Goal: Task Accomplishment & Management: Complete application form

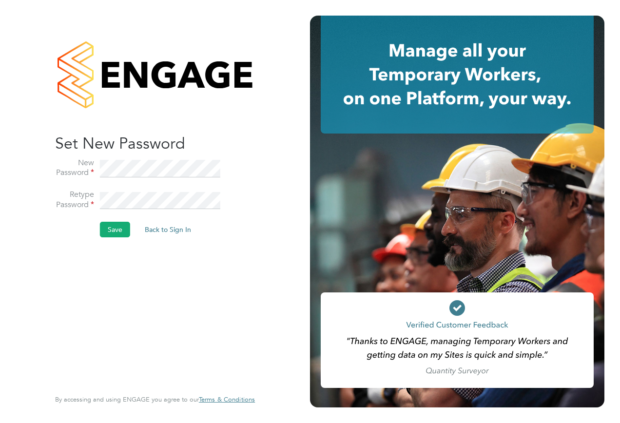
click at [120, 234] on button "Save" at bounding box center [115, 230] width 30 height 16
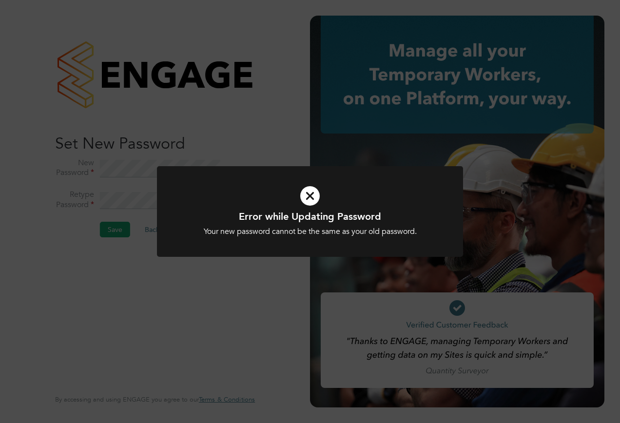
click at [154, 312] on div "Error while Updating Password Your new password cannot be the same as your old …" at bounding box center [310, 211] width 620 height 423
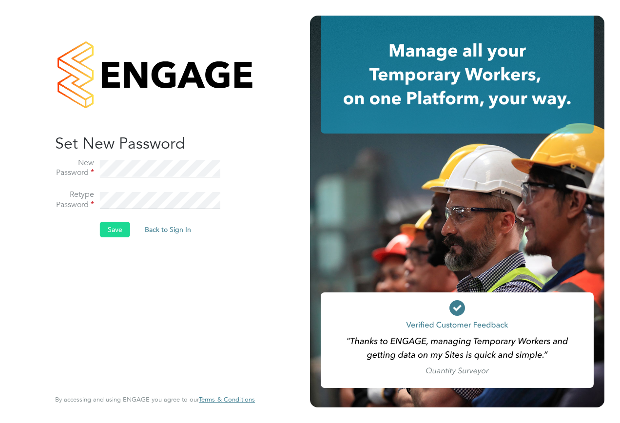
click at [118, 235] on button "Save" at bounding box center [115, 230] width 30 height 16
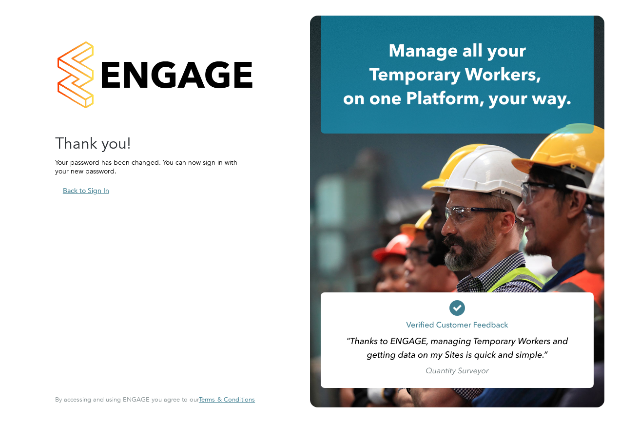
click at [103, 189] on button "Back to Sign In" at bounding box center [86, 191] width 62 height 16
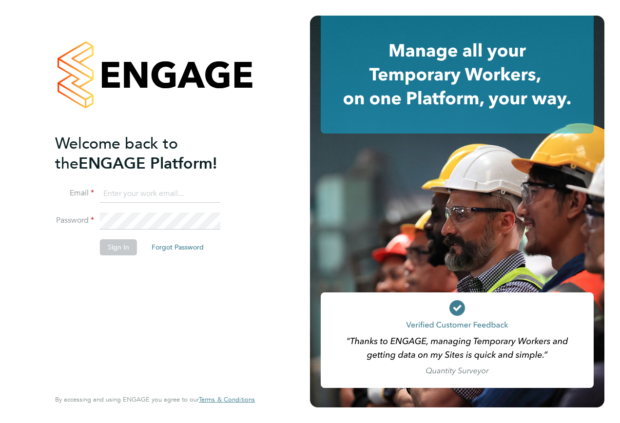
click at [170, 191] on input at bounding box center [160, 194] width 120 height 18
click at [145, 197] on input "J" at bounding box center [160, 194] width 120 height 18
type input "[EMAIL_ADDRESS][PERSON_NAME][PERSON_NAME][DOMAIN_NAME]"
click at [106, 255] on button "Sign In" at bounding box center [118, 247] width 37 height 16
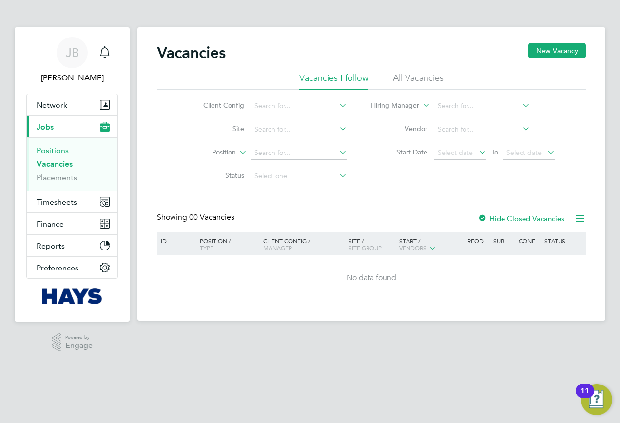
click at [62, 147] on link "Positions" at bounding box center [53, 150] width 32 height 9
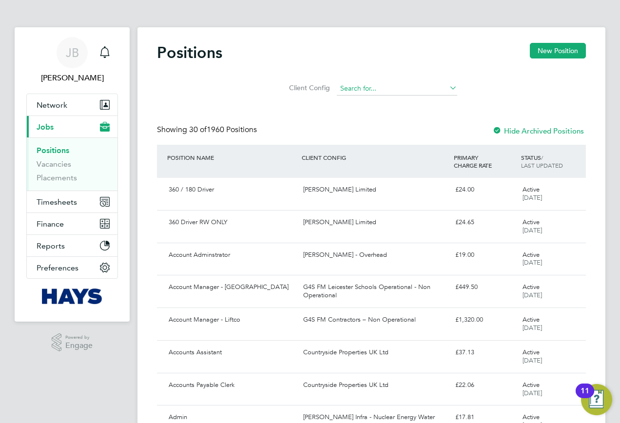
click at [416, 94] on input at bounding box center [397, 89] width 120 height 14
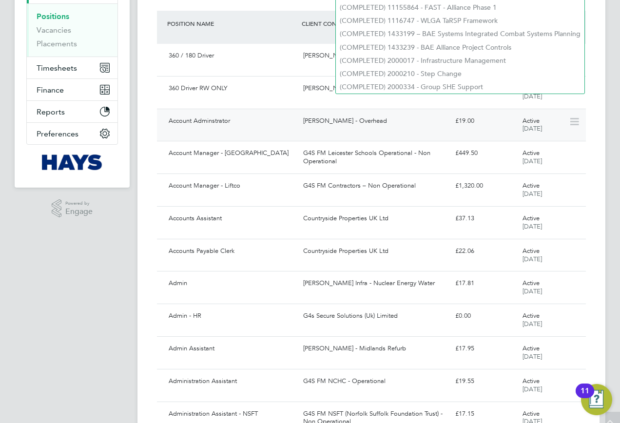
scroll to position [146, 0]
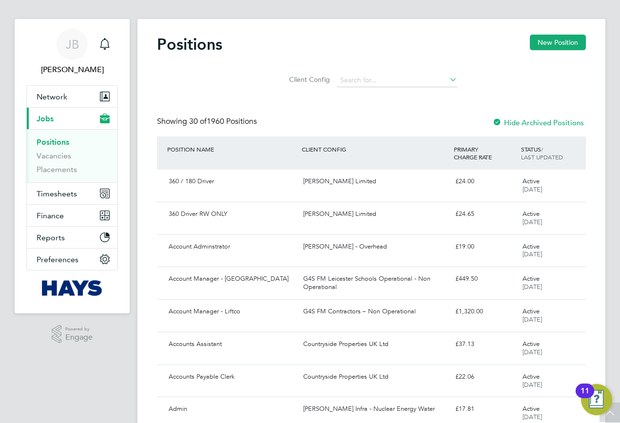
scroll to position [0, 0]
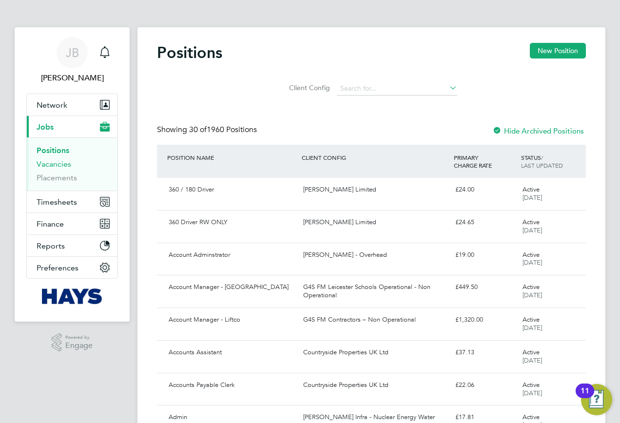
click at [54, 162] on link "Vacancies" at bounding box center [54, 163] width 35 height 9
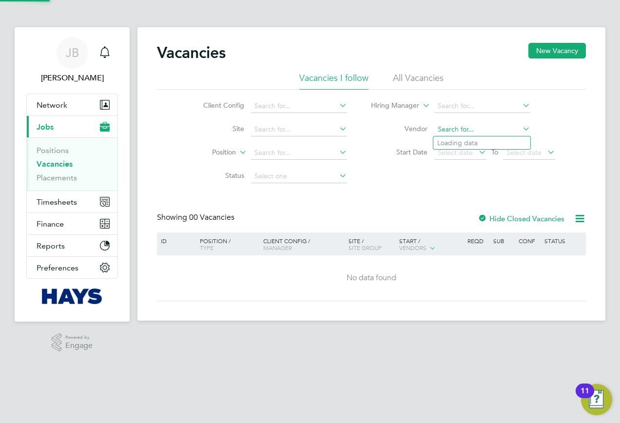
click at [480, 129] on input at bounding box center [483, 130] width 96 height 14
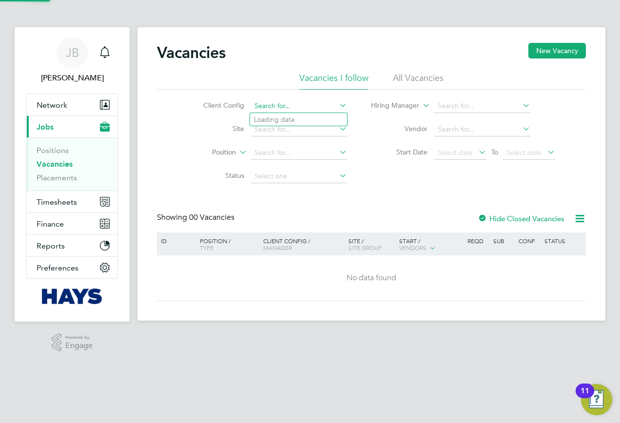
click at [269, 107] on input at bounding box center [299, 106] width 96 height 14
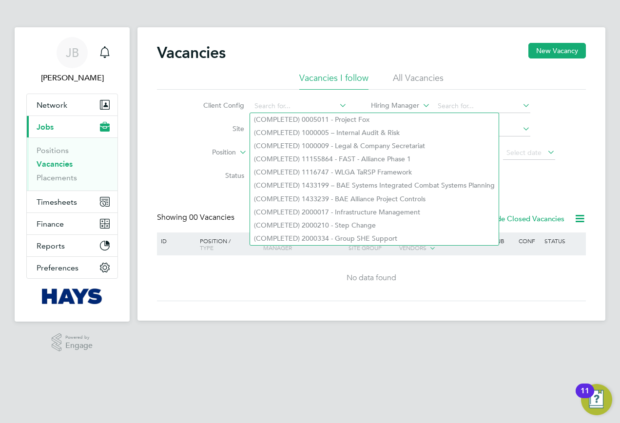
click at [192, 101] on li "Client Config" at bounding box center [267, 106] width 183 height 23
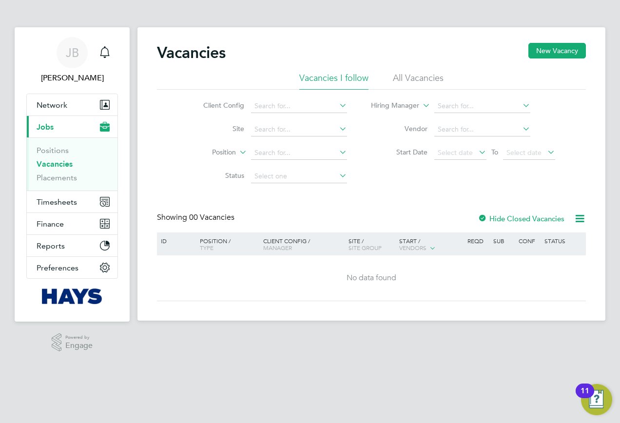
click at [430, 80] on li "All Vacancies" at bounding box center [418, 81] width 51 height 18
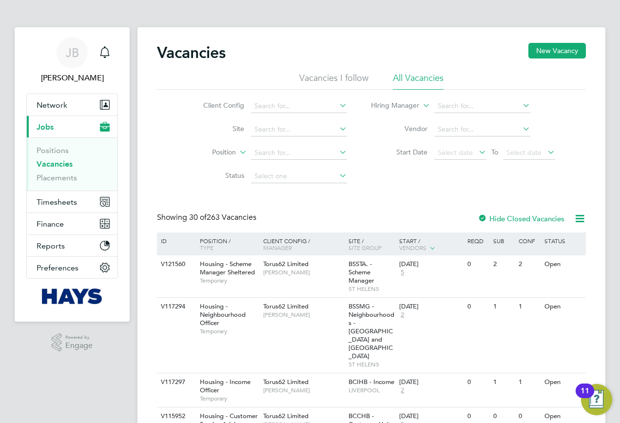
click at [495, 215] on label "Hide Closed Vacancies" at bounding box center [521, 218] width 87 height 9
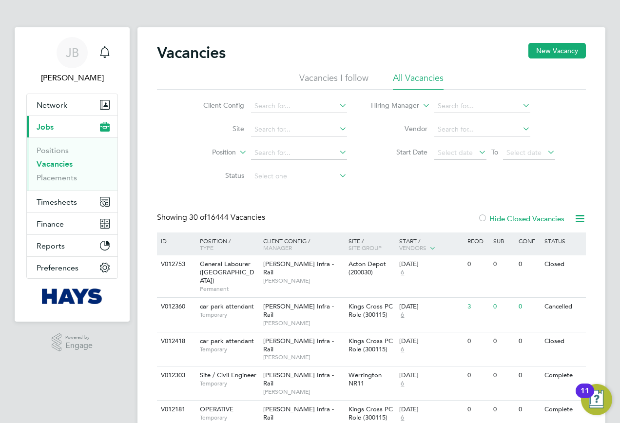
click at [495, 215] on label "Hide Closed Vacancies" at bounding box center [521, 218] width 87 height 9
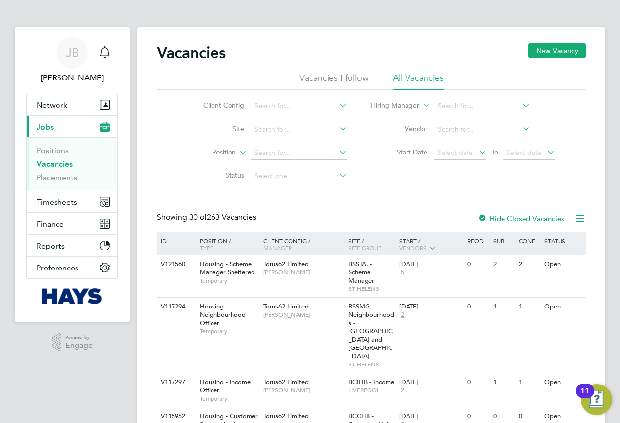
click at [581, 221] on icon at bounding box center [580, 219] width 12 height 12
click at [281, 157] on input at bounding box center [299, 153] width 96 height 14
click at [313, 107] on input at bounding box center [299, 106] width 96 height 14
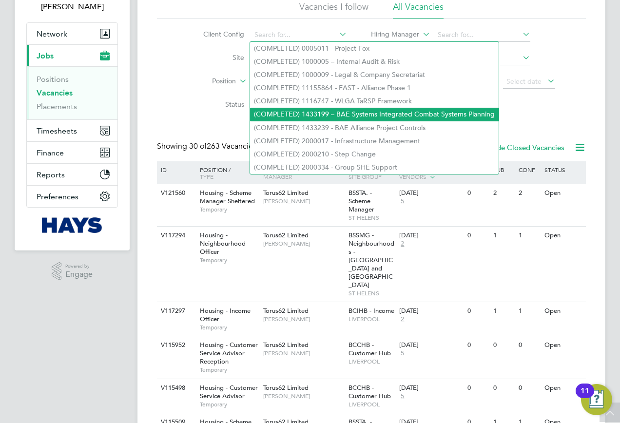
scroll to position [49, 0]
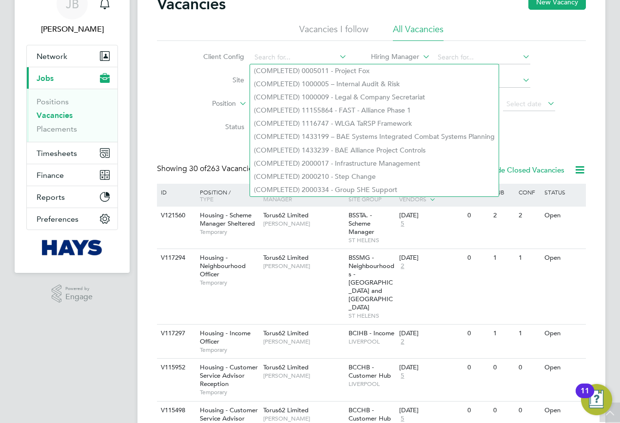
click at [182, 122] on li "Status" at bounding box center [267, 127] width 183 height 23
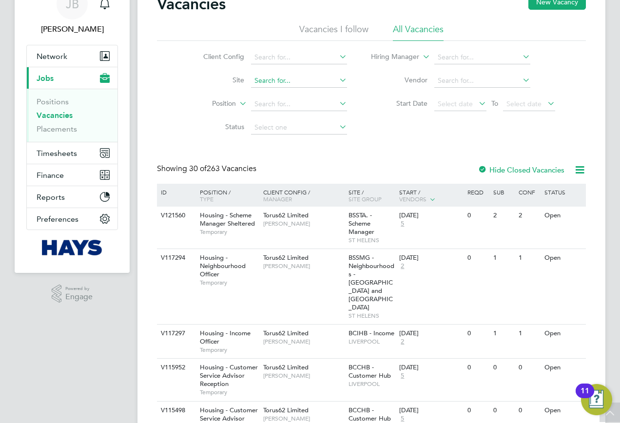
click at [281, 80] on input at bounding box center [299, 81] width 96 height 14
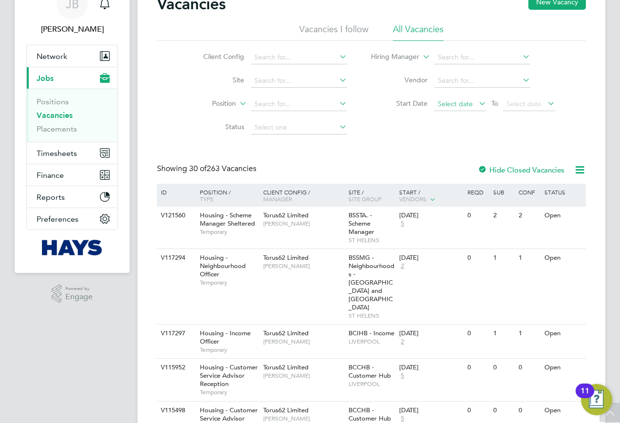
click at [476, 103] on span "Select date" at bounding box center [461, 104] width 52 height 13
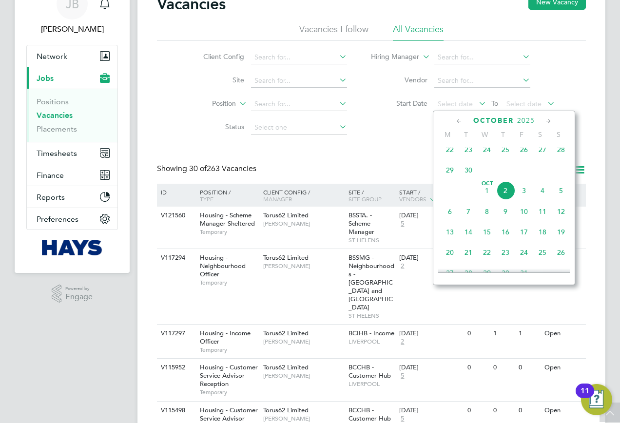
click at [524, 199] on span "3" at bounding box center [524, 190] width 19 height 19
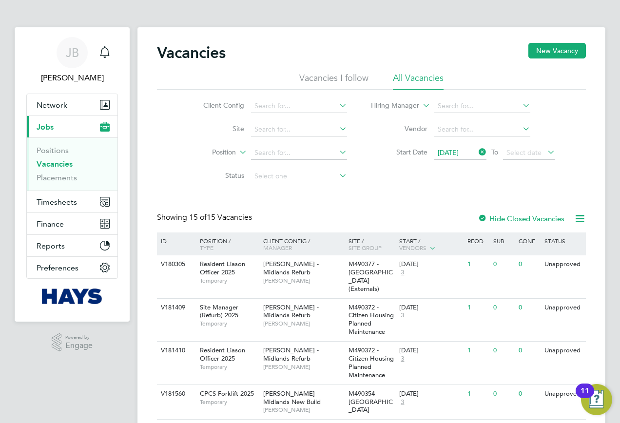
click at [168, 244] on div "ID" at bounding box center [176, 241] width 34 height 17
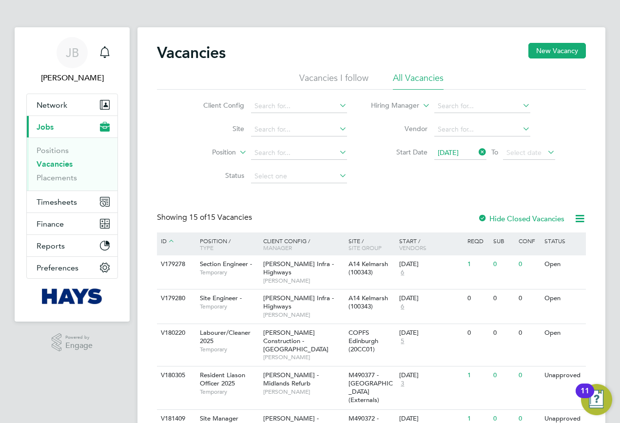
click at [168, 244] on icon at bounding box center [171, 241] width 9 height 9
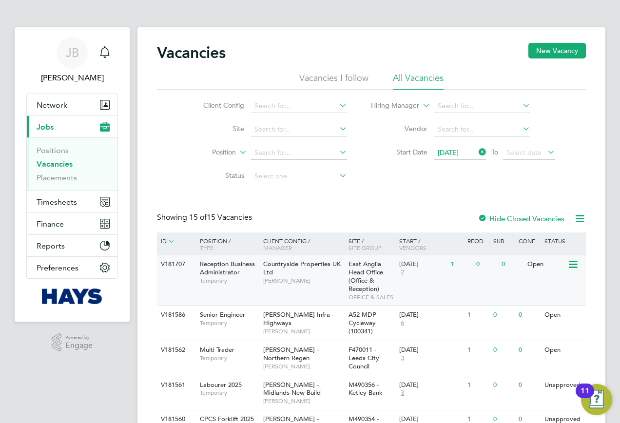
click at [171, 261] on div "V181707" at bounding box center [176, 265] width 34 height 18
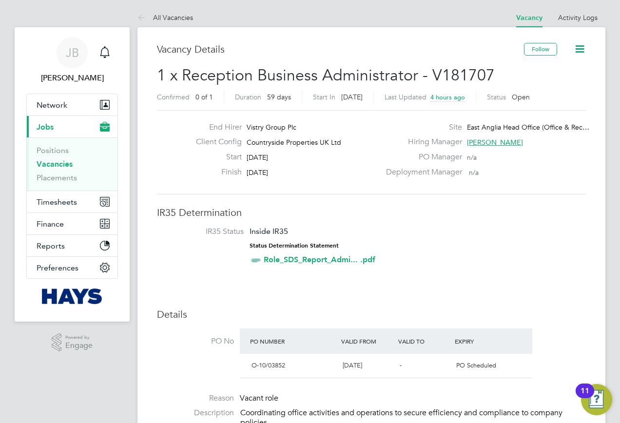
click at [298, 261] on link "Role_SDS_Report_Admi... .pdf" at bounding box center [320, 259] width 112 height 9
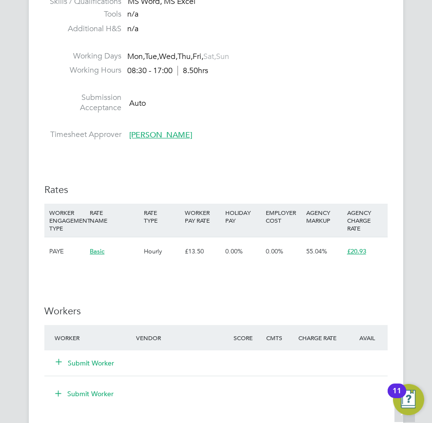
scroll to position [829, 0]
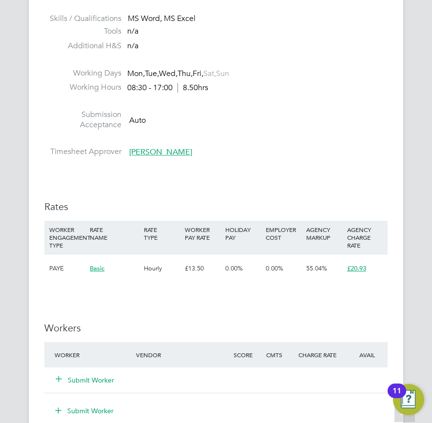
click at [93, 379] on button "Submit Worker" at bounding box center [85, 381] width 59 height 10
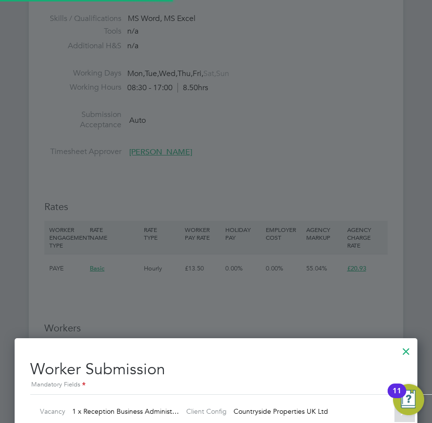
scroll to position [5, 5]
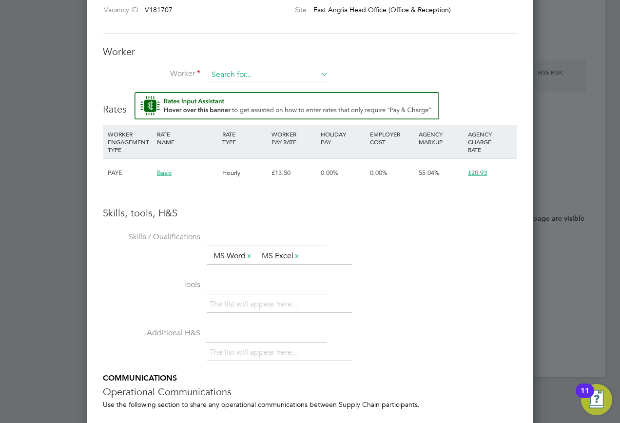
click at [256, 76] on input at bounding box center [268, 75] width 120 height 15
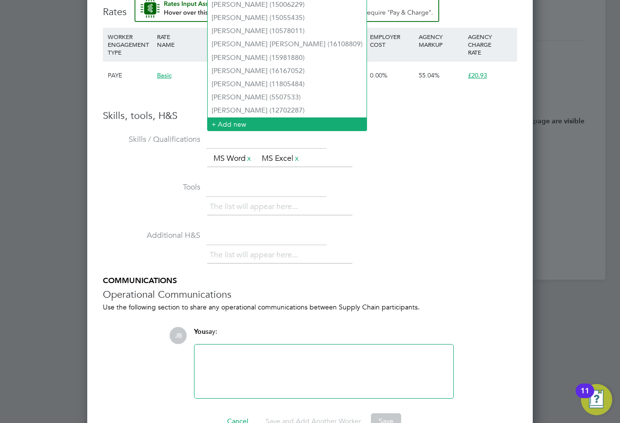
click at [249, 118] on li "+ Add new" at bounding box center [287, 124] width 159 height 13
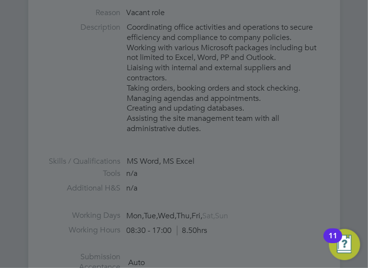
scroll to position [15, 127]
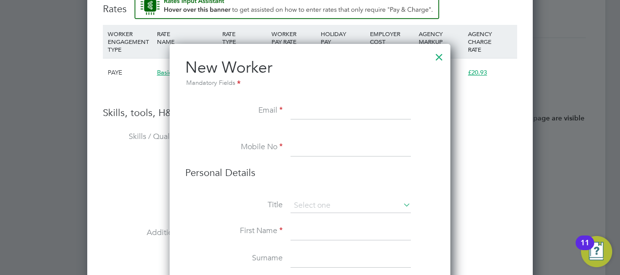
click at [316, 98] on li "New Worker Mandatory Fields" at bounding box center [310, 80] width 250 height 45
click at [318, 109] on input at bounding box center [351, 111] width 120 height 18
paste input "terrysharpe09@sky.com"
type input "terrysharpe09@sky.com"
click at [312, 148] on input at bounding box center [351, 148] width 120 height 18
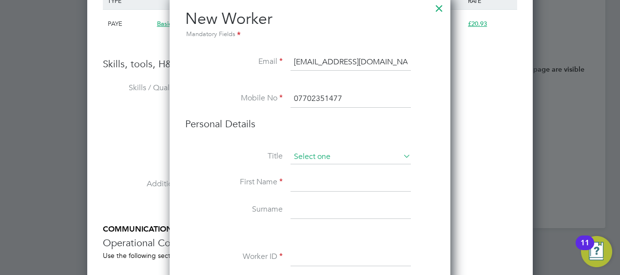
type input "07702351477"
click at [336, 161] on input at bounding box center [351, 157] width 120 height 15
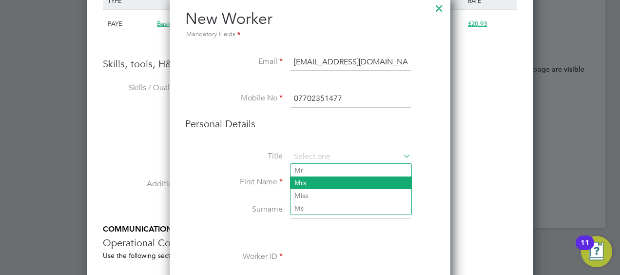
click at [322, 181] on li "Mrs" at bounding box center [351, 183] width 121 height 13
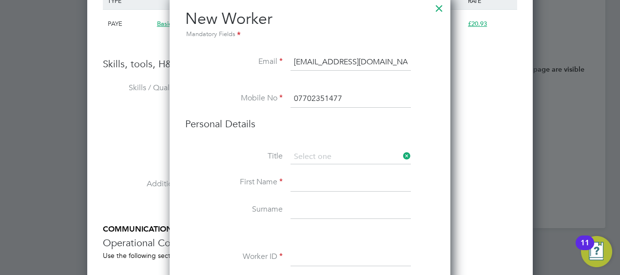
type input "Mrs"
click at [322, 181] on input at bounding box center [351, 183] width 120 height 18
type input "Elizabeth"
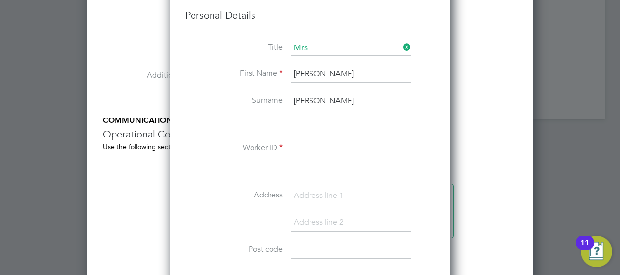
type input "Sharpe"
click at [319, 149] on input at bounding box center [351, 149] width 120 height 18
click at [280, 145] on label "Worker ID" at bounding box center [234, 148] width 98 height 10
click at [280, 143] on label "Worker ID" at bounding box center [234, 148] width 98 height 10
click at [274, 148] on label "Worker ID" at bounding box center [234, 148] width 98 height 10
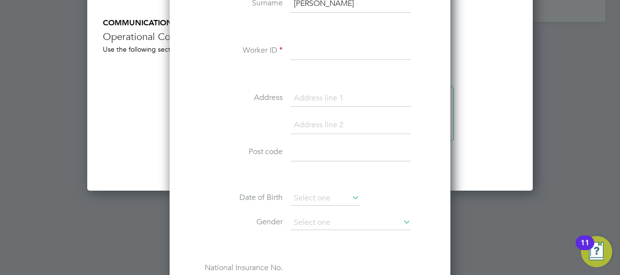
click at [342, 96] on input at bounding box center [351, 99] width 120 height 18
click at [360, 90] on input at bounding box center [351, 99] width 120 height 18
type input "17 The Island"
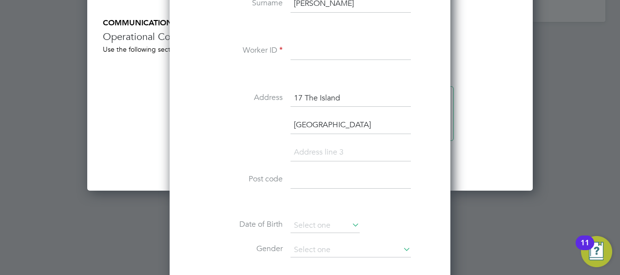
type input "Tallington lakes Leisure Park"
type input "Tallington"
type input "PE9 4RJ"
click at [324, 50] on input at bounding box center [351, 51] width 120 height 18
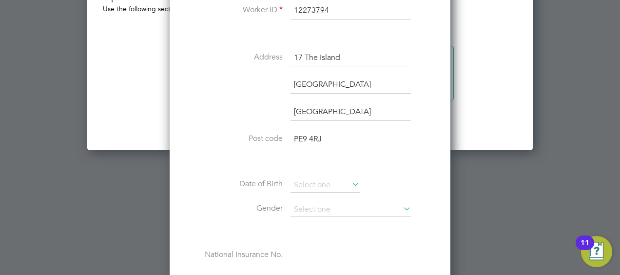
scroll to position [1380, 0]
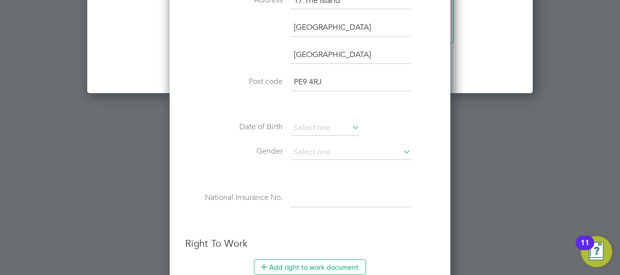
type input "12273794"
click at [313, 124] on input at bounding box center [325, 128] width 69 height 15
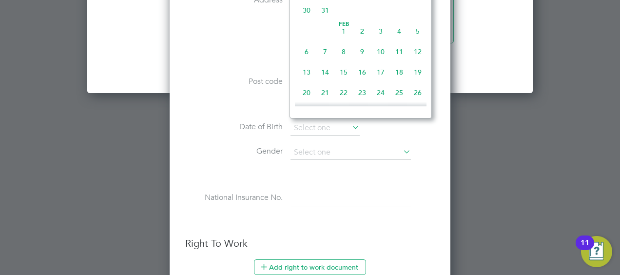
scroll to position [181, 0]
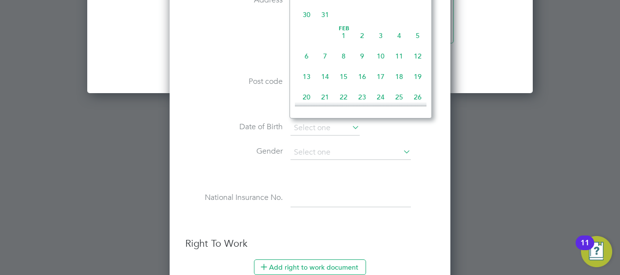
click at [345, 43] on span "Feb 1" at bounding box center [344, 35] width 19 height 19
click at [341, 123] on input "01 Feb 2012" at bounding box center [325, 128] width 69 height 15
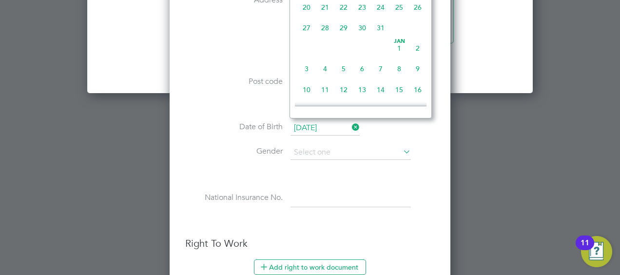
scroll to position [202, 0]
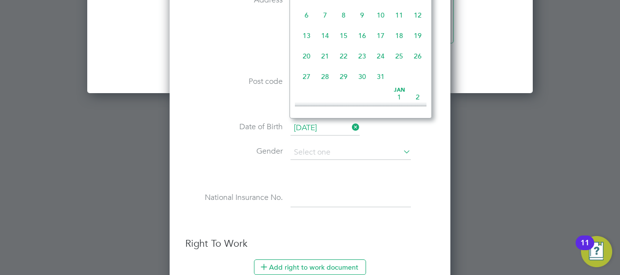
click at [345, 60] on span "22" at bounding box center [344, 56] width 19 height 19
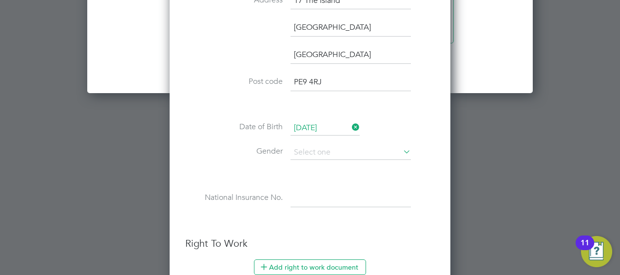
click at [327, 126] on input "22 Dec 2010" at bounding box center [325, 128] width 69 height 15
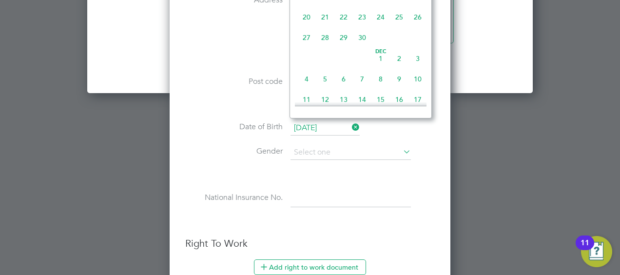
scroll to position [222, 0]
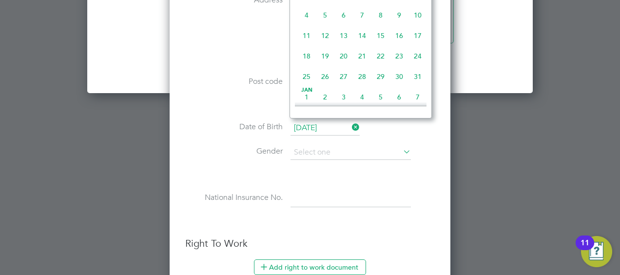
click at [381, 60] on span "22" at bounding box center [381, 56] width 19 height 19
type input "22 Dec 2006"
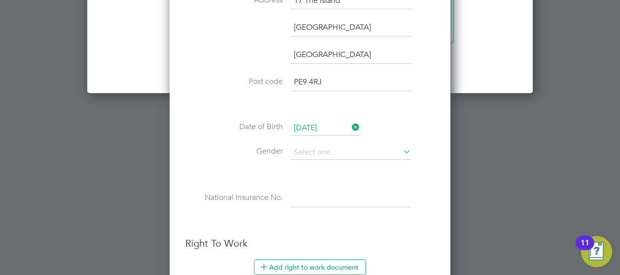
click at [324, 124] on input "22 Dec 2006" at bounding box center [325, 128] width 69 height 15
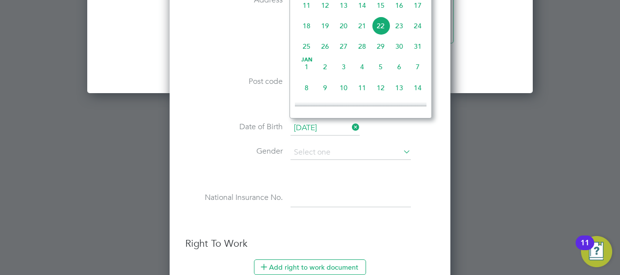
click at [350, 124] on icon at bounding box center [350, 127] width 0 height 14
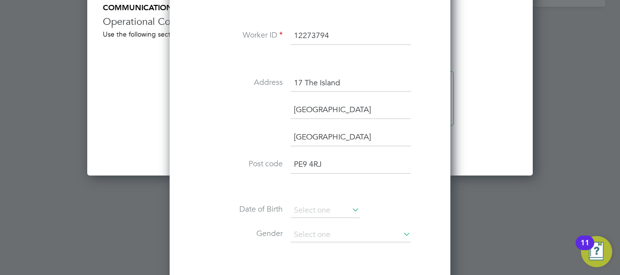
scroll to position [1282, 0]
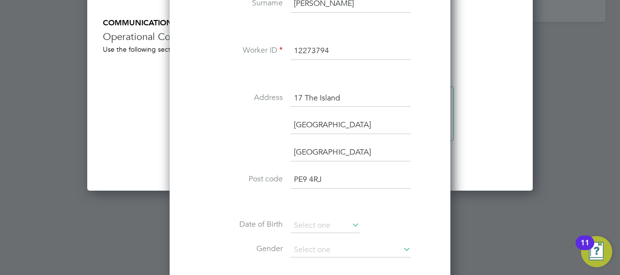
click at [350, 224] on icon at bounding box center [350, 225] width 0 height 14
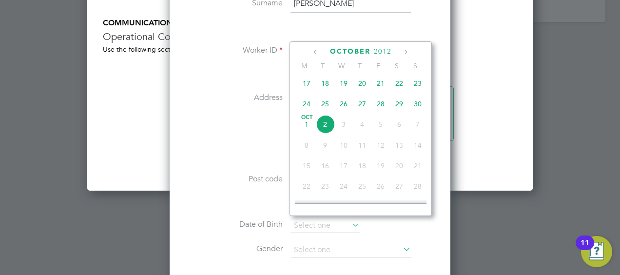
click at [383, 49] on span "2012" at bounding box center [383, 51] width 18 height 8
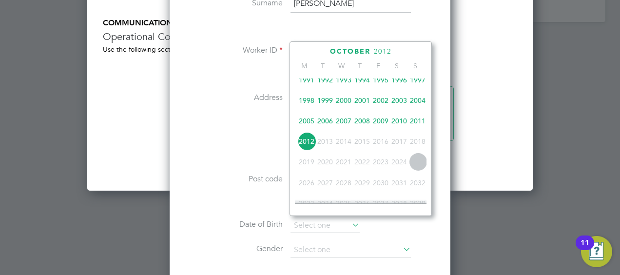
click at [305, 82] on span "1991" at bounding box center [307, 80] width 19 height 19
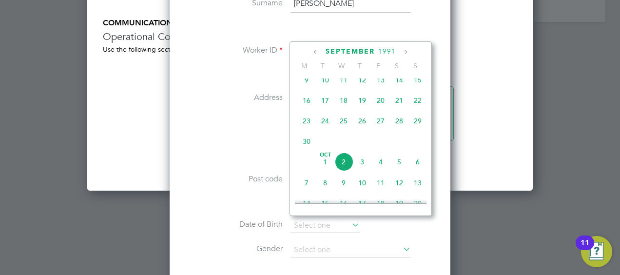
click at [382, 52] on span "1991" at bounding box center [387, 51] width 18 height 8
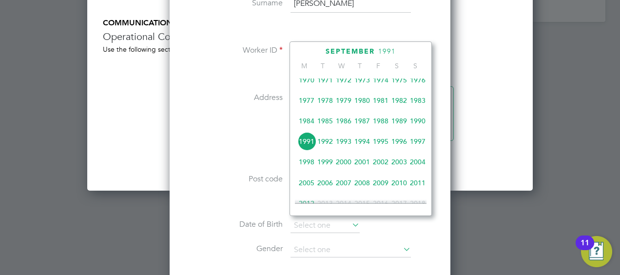
click at [314, 82] on span "1970" at bounding box center [307, 80] width 19 height 19
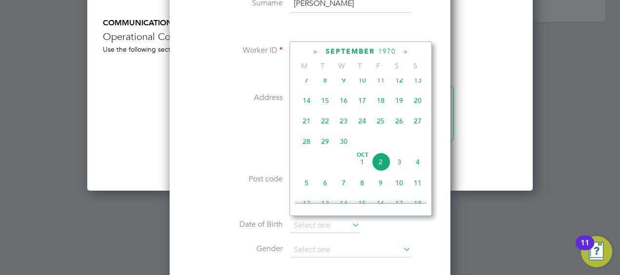
click at [383, 54] on span "1970" at bounding box center [387, 51] width 18 height 8
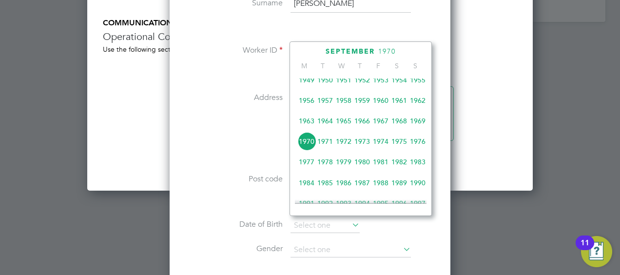
click at [313, 103] on span "1956" at bounding box center [307, 100] width 19 height 19
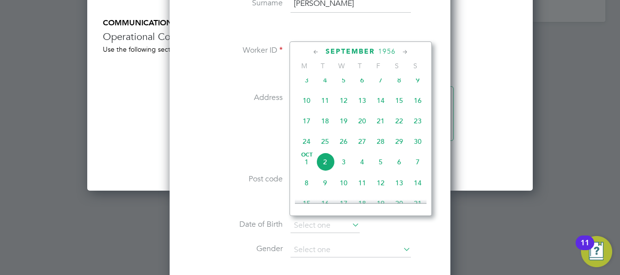
click at [408, 52] on icon at bounding box center [405, 52] width 9 height 11
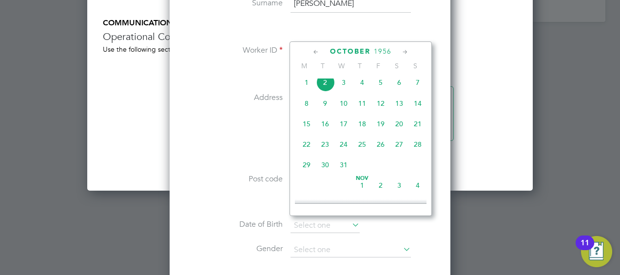
click at [408, 52] on icon at bounding box center [405, 52] width 9 height 11
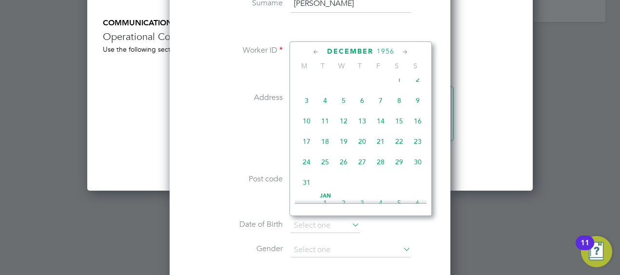
click at [401, 148] on span "22" at bounding box center [399, 141] width 19 height 19
type input "22 Dec 1956"
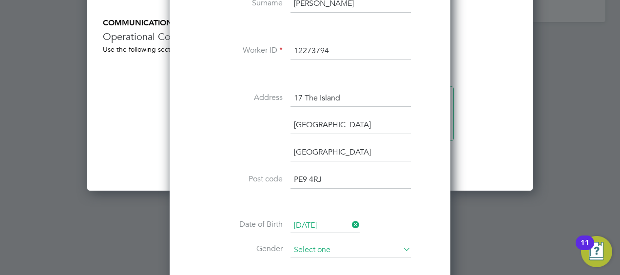
click at [315, 246] on input at bounding box center [351, 250] width 120 height 15
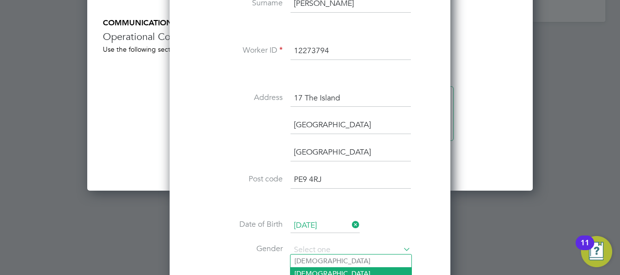
click at [312, 267] on li "Female" at bounding box center [351, 273] width 121 height 13
type input "Female"
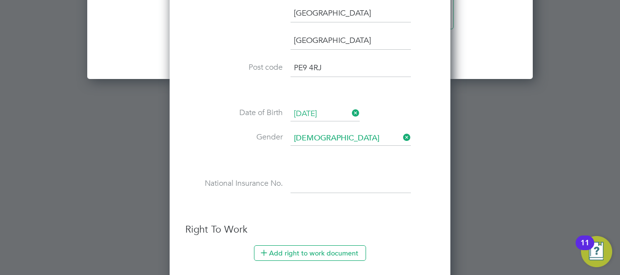
scroll to position [1429, 0]
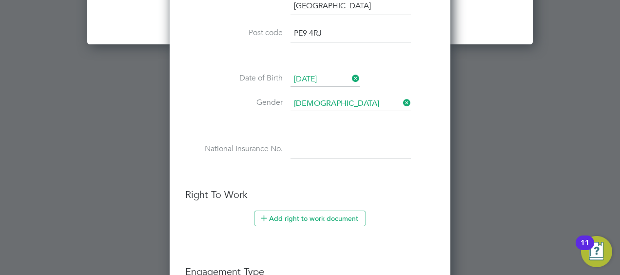
click at [355, 149] on input at bounding box center [351, 150] width 120 height 18
paste input "YZ448882B"
type input "YZ 44 88 82 B"
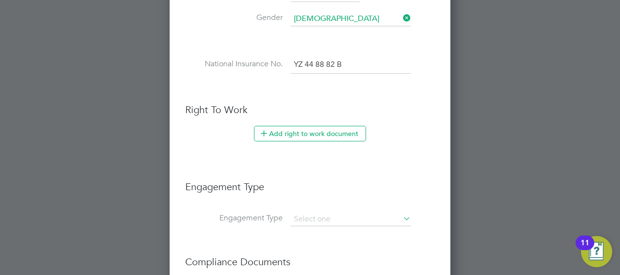
scroll to position [1624, 0]
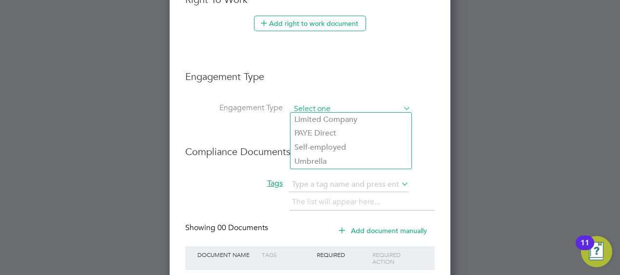
click at [319, 102] on input at bounding box center [351, 109] width 120 height 14
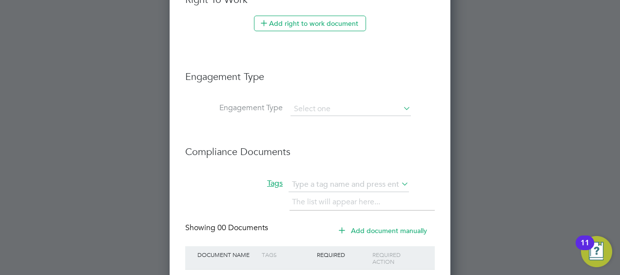
click at [319, 131] on li "PAYE Direct" at bounding box center [351, 133] width 121 height 14
type input "PAYE Direct"
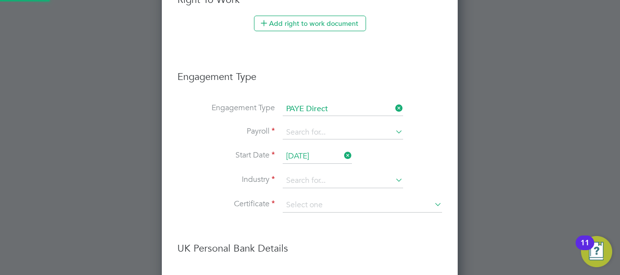
scroll to position [1174, 297]
click at [336, 130] on input at bounding box center [343, 133] width 120 height 14
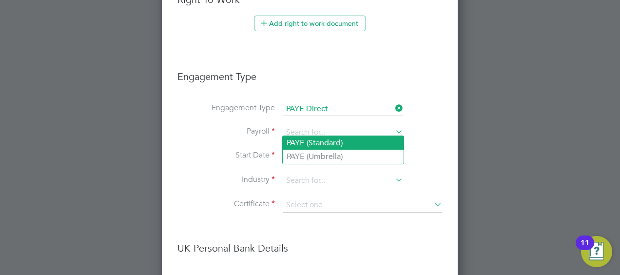
click at [333, 144] on li "PAYE (Standard)" at bounding box center [343, 143] width 121 height 14
type input "PAYE (Standard)"
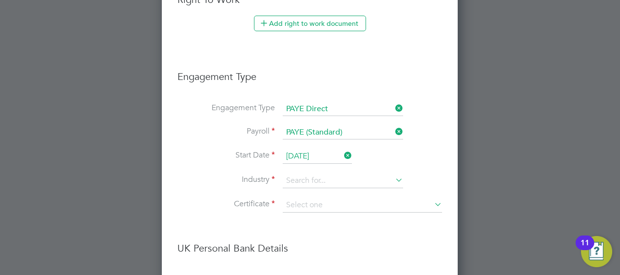
click at [328, 151] on input "02 Oct 2025" at bounding box center [317, 156] width 69 height 15
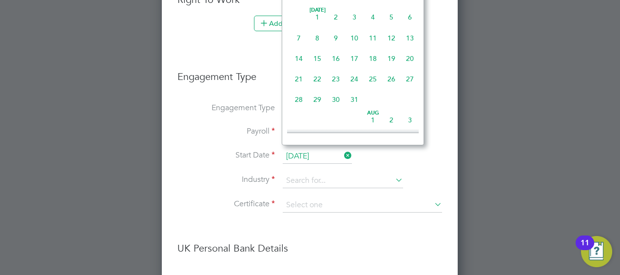
scroll to position [272, 0]
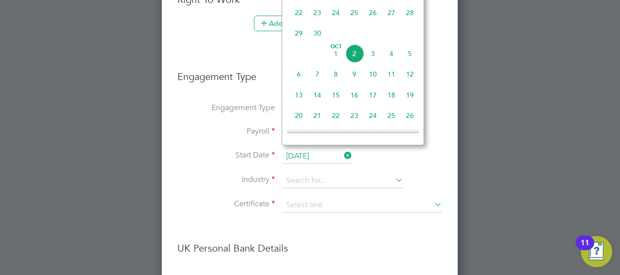
click at [373, 56] on span "3" at bounding box center [373, 53] width 19 height 19
type input "03 Oct 2025"
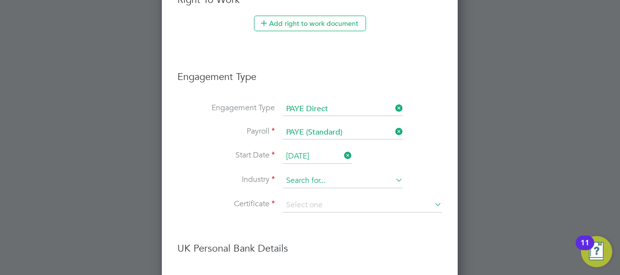
click at [334, 178] on input at bounding box center [343, 181] width 120 height 15
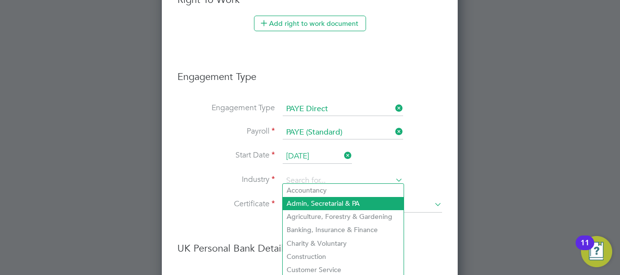
click at [321, 201] on li "Admin, Secretarial & PA" at bounding box center [343, 203] width 121 height 13
type input "Admin, Secretarial & PA"
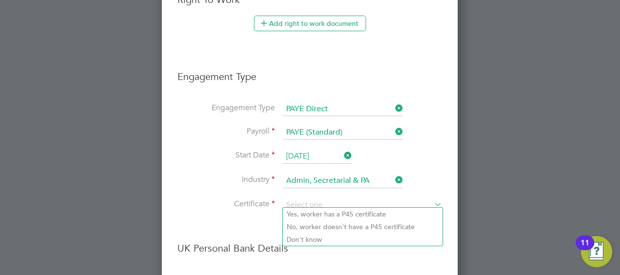
click at [321, 201] on input at bounding box center [362, 205] width 159 height 15
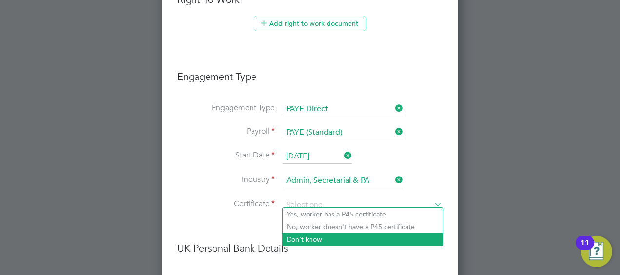
click at [308, 237] on li "Don't know" at bounding box center [363, 239] width 160 height 13
type input "Don't know"
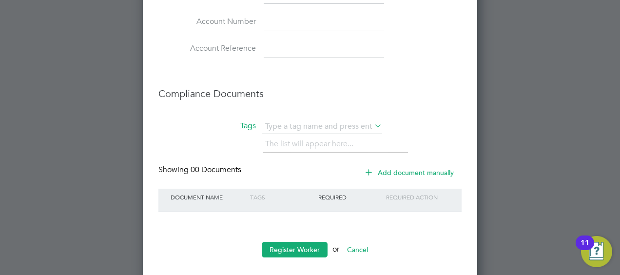
scroll to position [2019, 0]
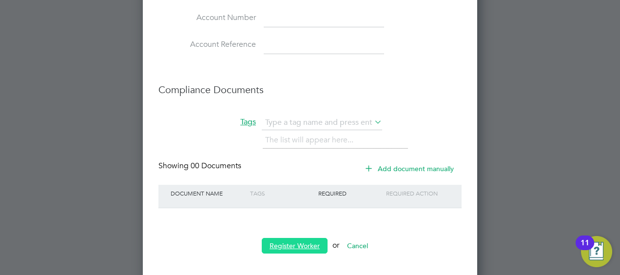
click at [299, 238] on button "Register Worker" at bounding box center [295, 246] width 66 height 16
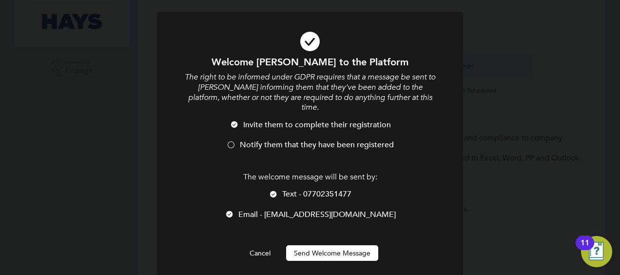
click at [337, 245] on button "Send Welcome Message" at bounding box center [332, 253] width 92 height 16
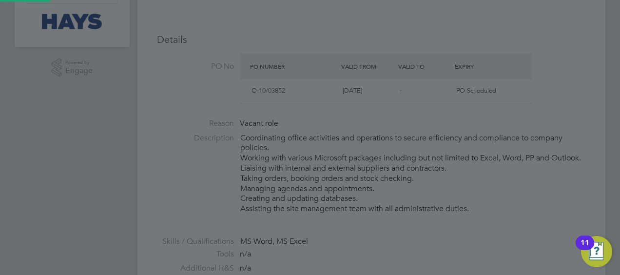
type input "Elizabeth Sharpe (12273794)"
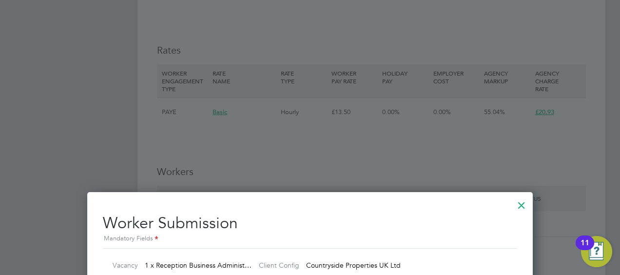
scroll to position [752, 0]
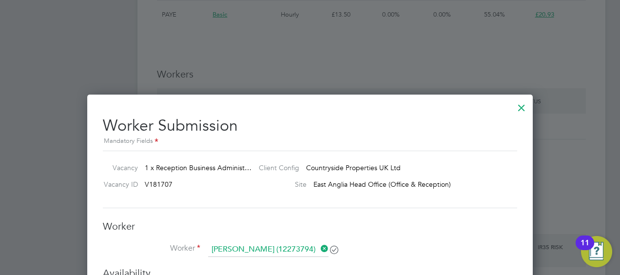
click at [523, 108] on div at bounding box center [522, 106] width 18 height 18
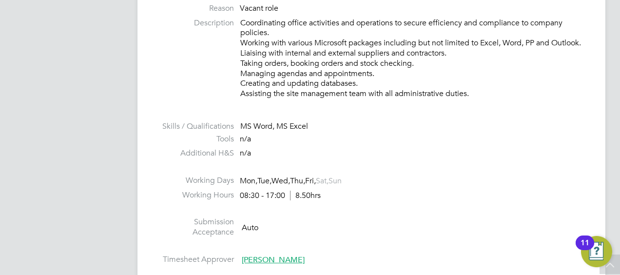
scroll to position [341, 0]
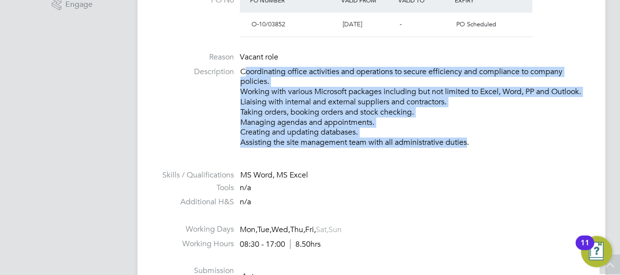
drag, startPoint x: 243, startPoint y: 71, endPoint x: 466, endPoint y: 148, distance: 235.8
click at [466, 148] on li "Description Coordinating office activities and operations to secure efficiency …" at bounding box center [371, 112] width 429 height 91
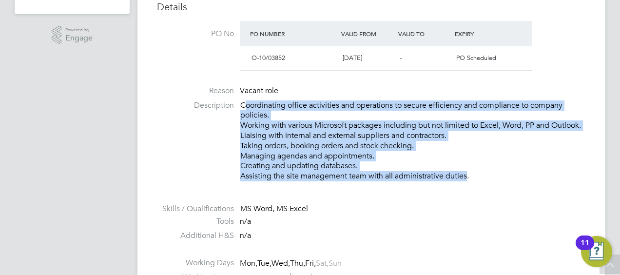
scroll to position [293, 0]
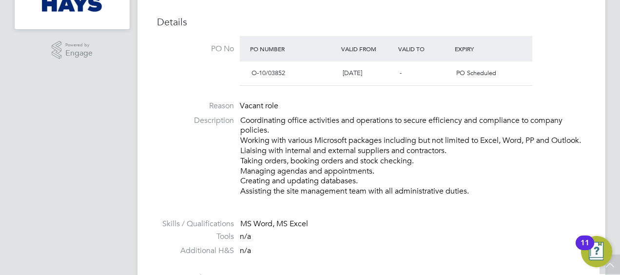
click at [297, 76] on div "O-10/03852" at bounding box center [293, 73] width 91 height 16
drag, startPoint x: 296, startPoint y: 73, endPoint x: 252, endPoint y: 71, distance: 44.4
click at [252, 71] on div "O-10/03852" at bounding box center [293, 73] width 91 height 16
drag, startPoint x: 252, startPoint y: 71, endPoint x: 265, endPoint y: 75, distance: 14.1
copy span "O-10/03852"
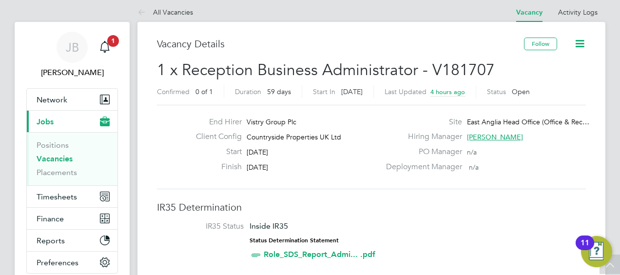
scroll to position [0, 0]
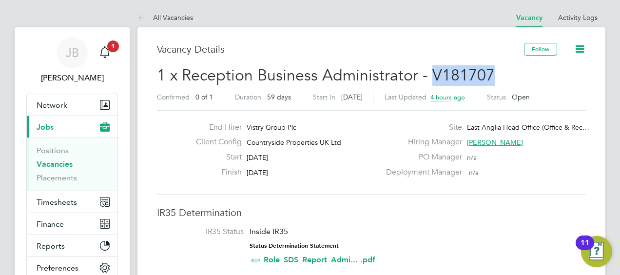
drag, startPoint x: 491, startPoint y: 73, endPoint x: 430, endPoint y: 71, distance: 60.5
click at [430, 71] on h2 "1 x Reception Business Administrator - V181707 Confirmed 0 of 1 Duration 59 day…" at bounding box center [371, 85] width 429 height 41
drag, startPoint x: 430, startPoint y: 71, endPoint x: 456, endPoint y: 77, distance: 26.0
copy span "V181707"
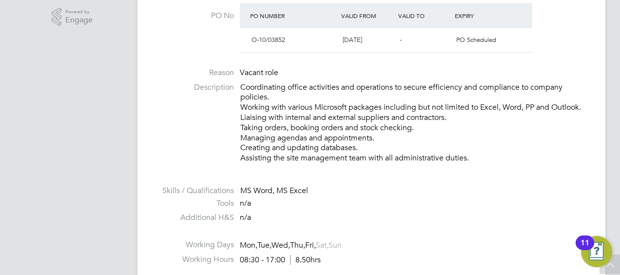
scroll to position [341, 0]
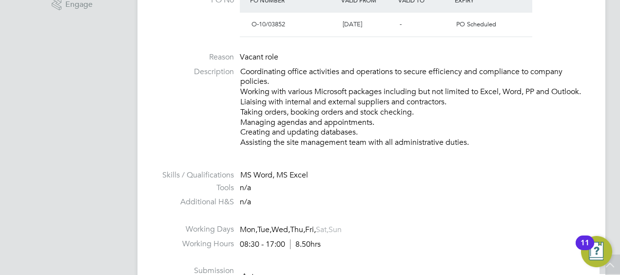
drag, startPoint x: 241, startPoint y: 71, endPoint x: 483, endPoint y: 141, distance: 251.4
click at [483, 141] on p "Coordinating office activities and operations to secure efficiency and complian…" at bounding box center [413, 107] width 346 height 81
copy p "Coordinating office activities and operations to secure efficiency and complian…"
click at [467, 218] on li at bounding box center [371, 218] width 429 height 13
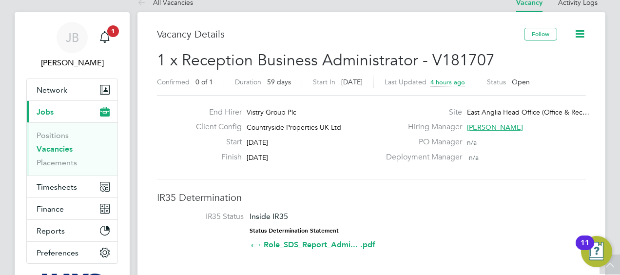
scroll to position [0, 0]
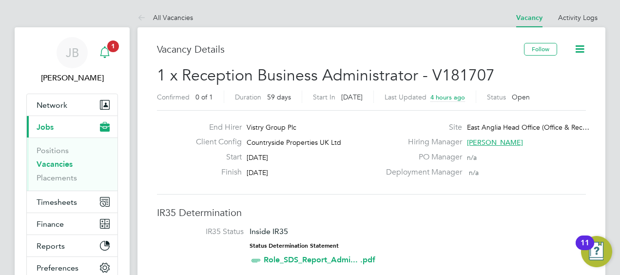
click at [108, 49] on span "1" at bounding box center [113, 46] width 12 height 12
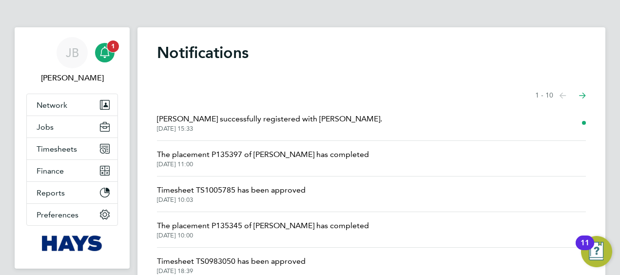
click at [115, 47] on span "1" at bounding box center [113, 46] width 12 height 12
